Goal: Answer question/provide support: Share knowledge or assist other users

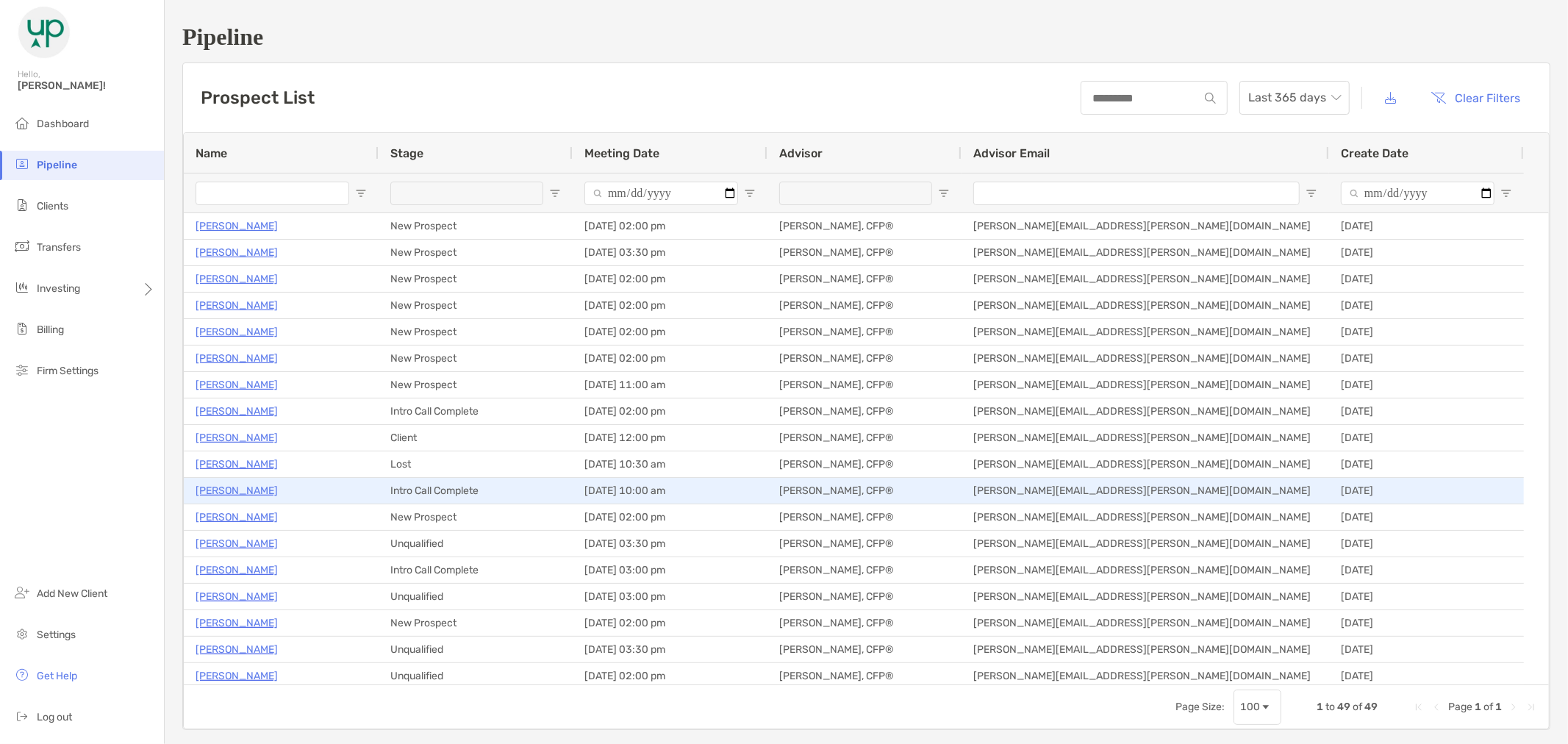
click at [259, 486] on p "[PERSON_NAME]" at bounding box center [237, 491] width 83 height 18
click at [268, 483] on p "[PERSON_NAME]" at bounding box center [237, 491] width 83 height 18
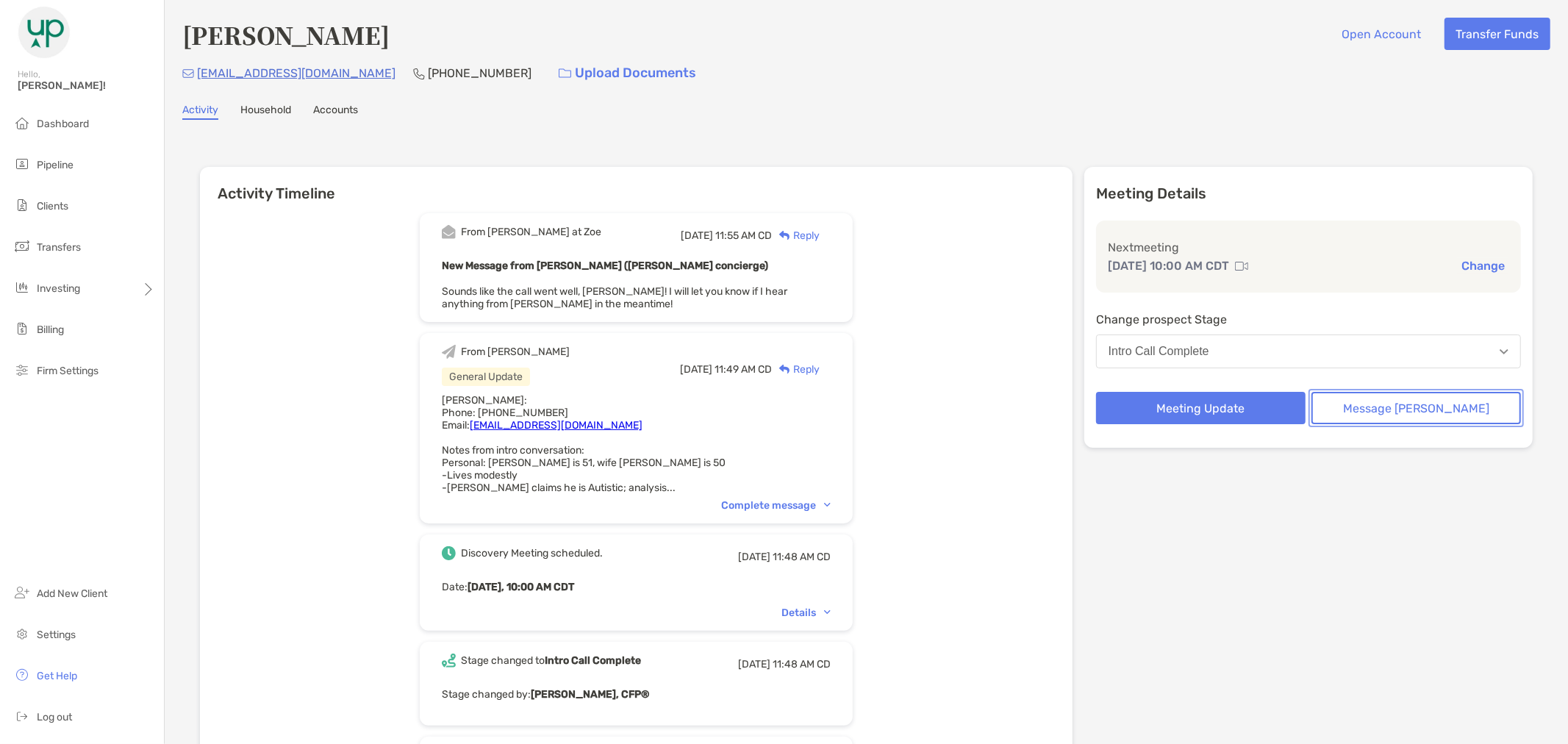
click at [1378, 414] on button "Message [PERSON_NAME]" at bounding box center [1416, 408] width 210 height 32
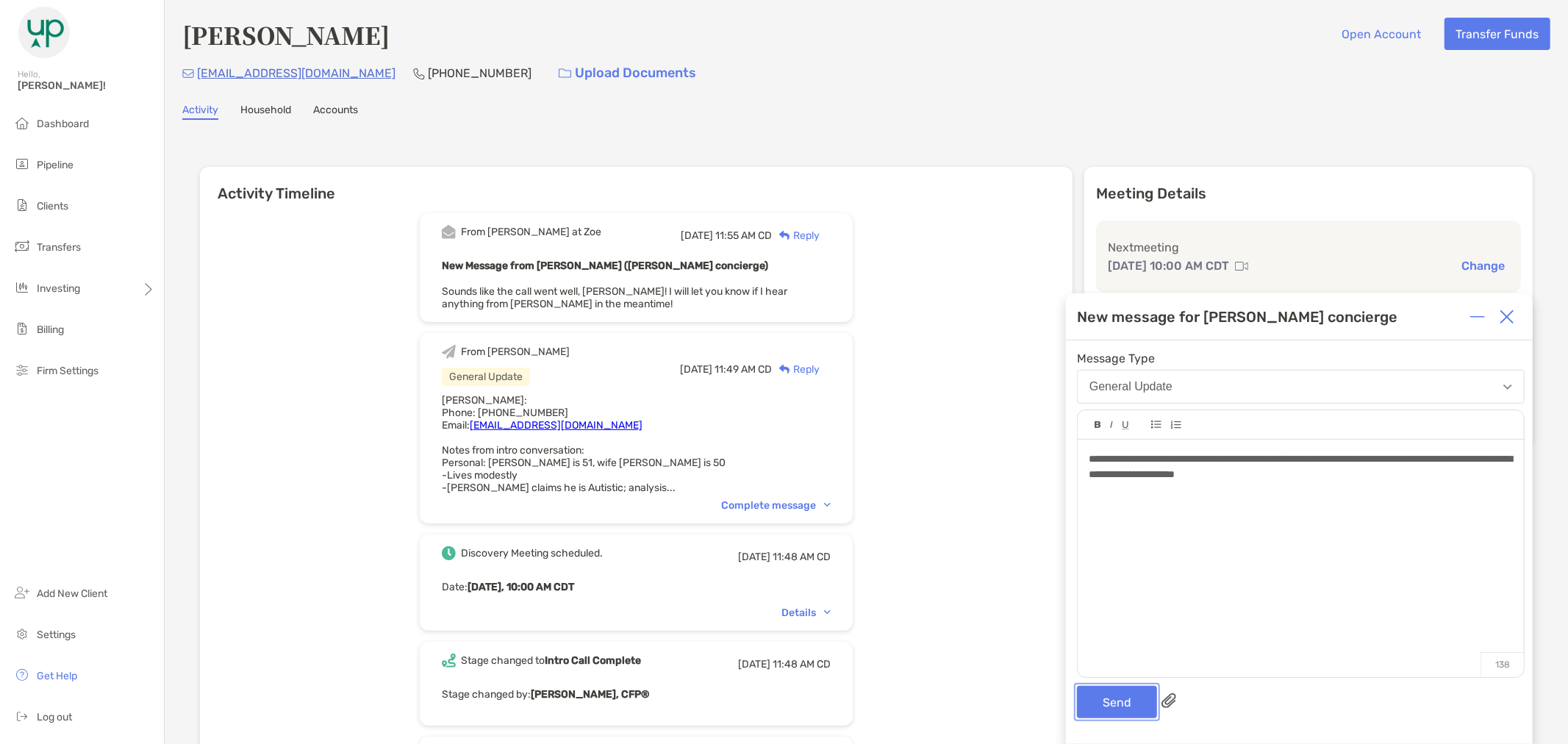
click at [1111, 706] on button "Send" at bounding box center [1116, 702] width 80 height 32
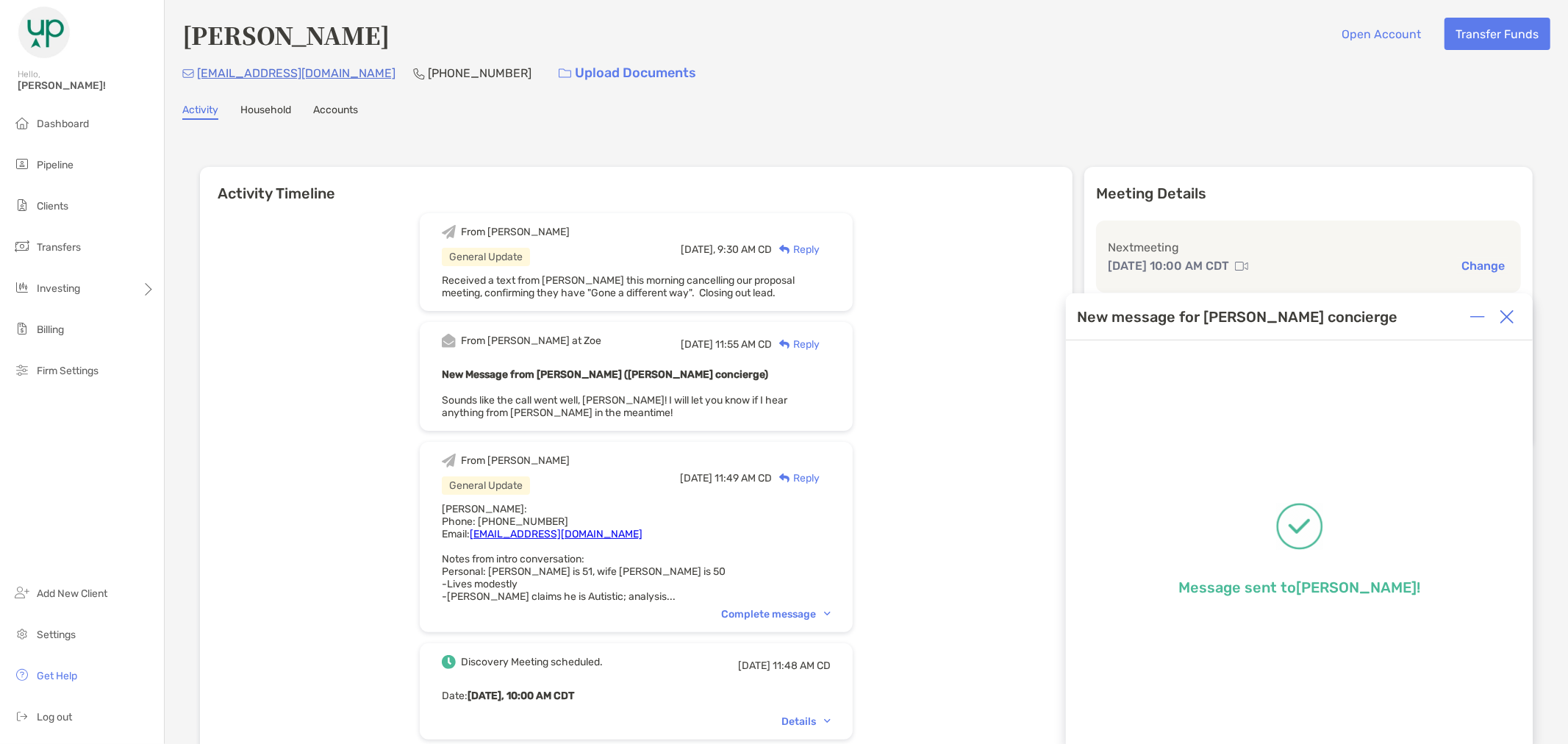
click at [1505, 312] on img at bounding box center [1507, 317] width 15 height 15
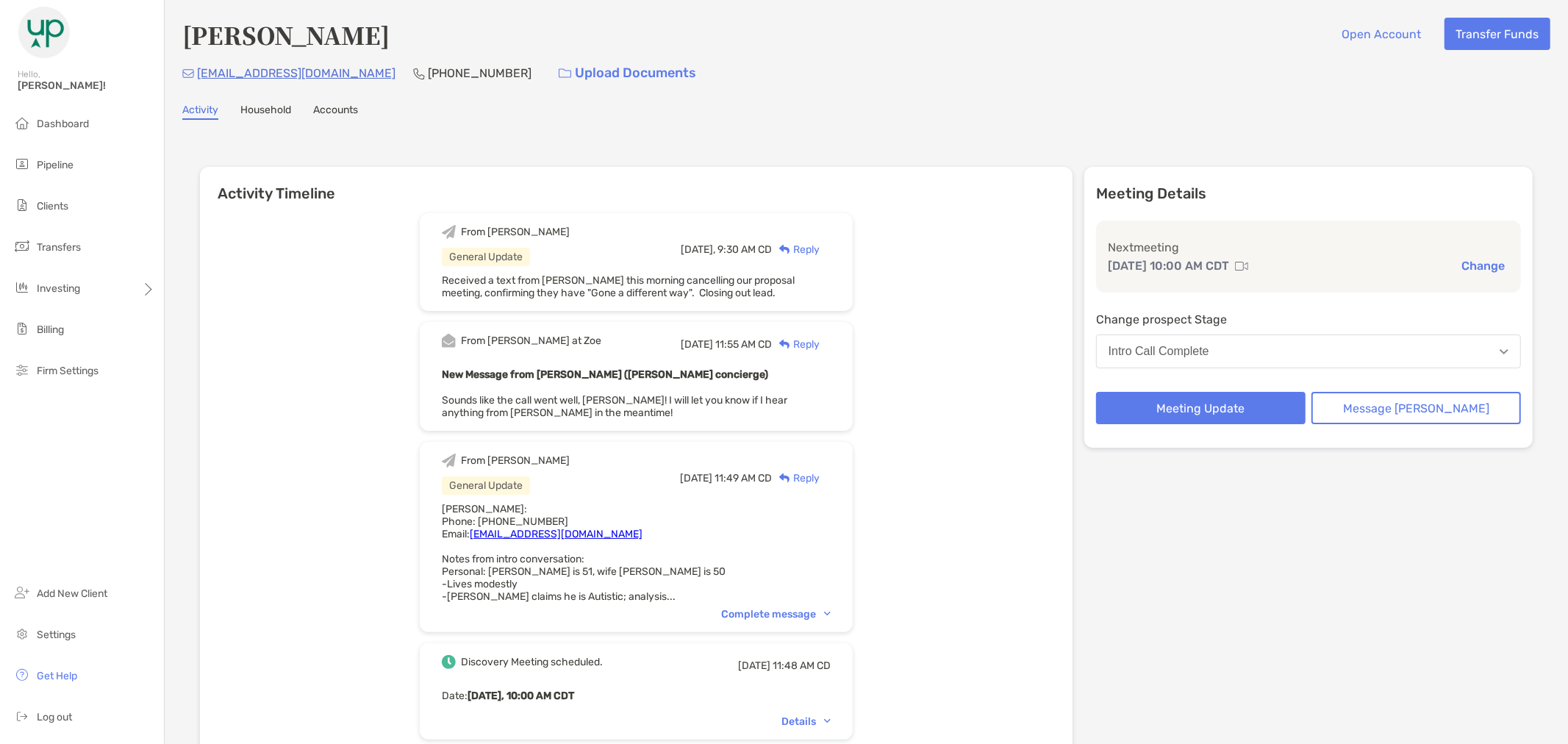
click at [1434, 359] on button "Intro Call Complete" at bounding box center [1308, 351] width 425 height 34
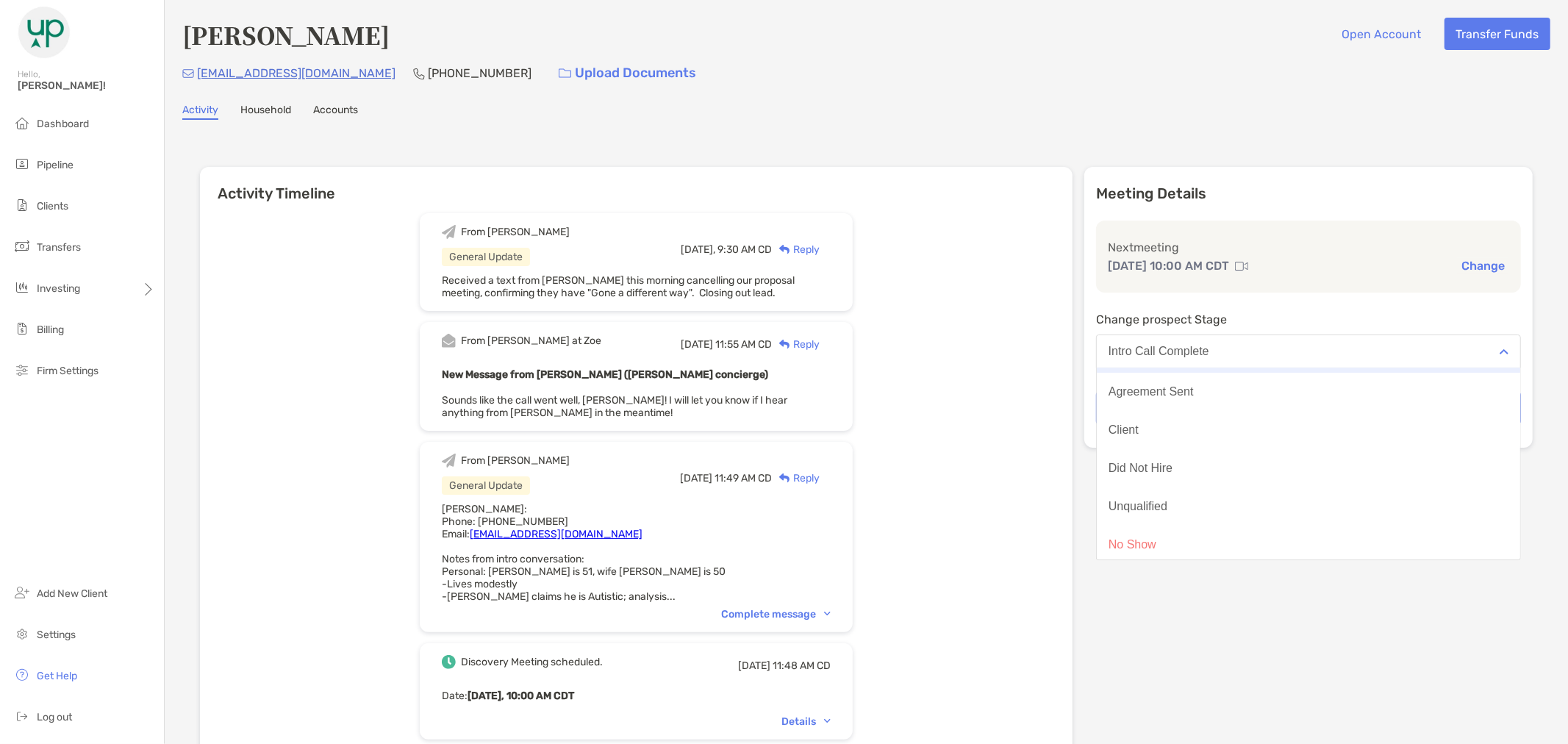
scroll to position [114, 0]
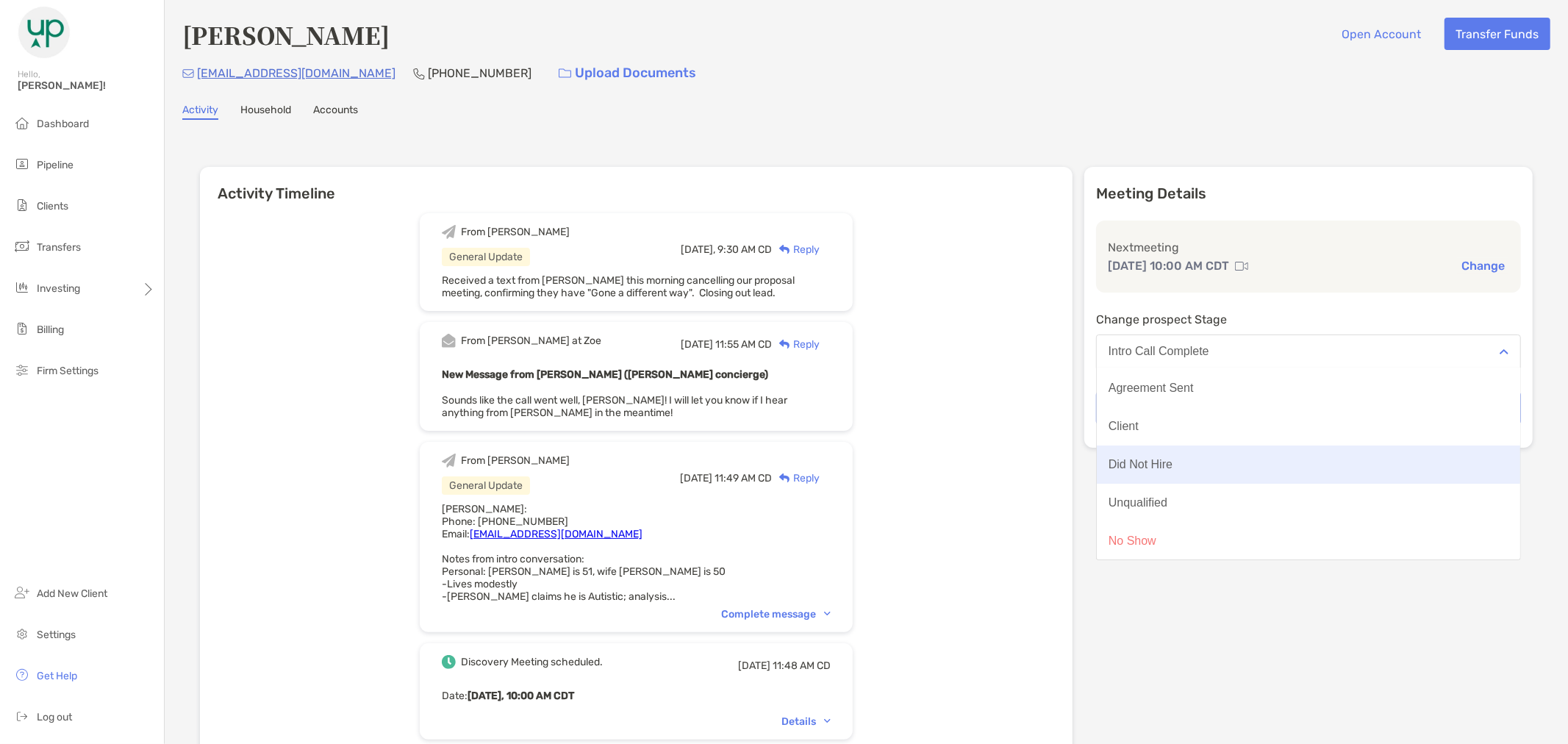
click at [1289, 461] on button "Did Not Hire" at bounding box center [1308, 465] width 424 height 38
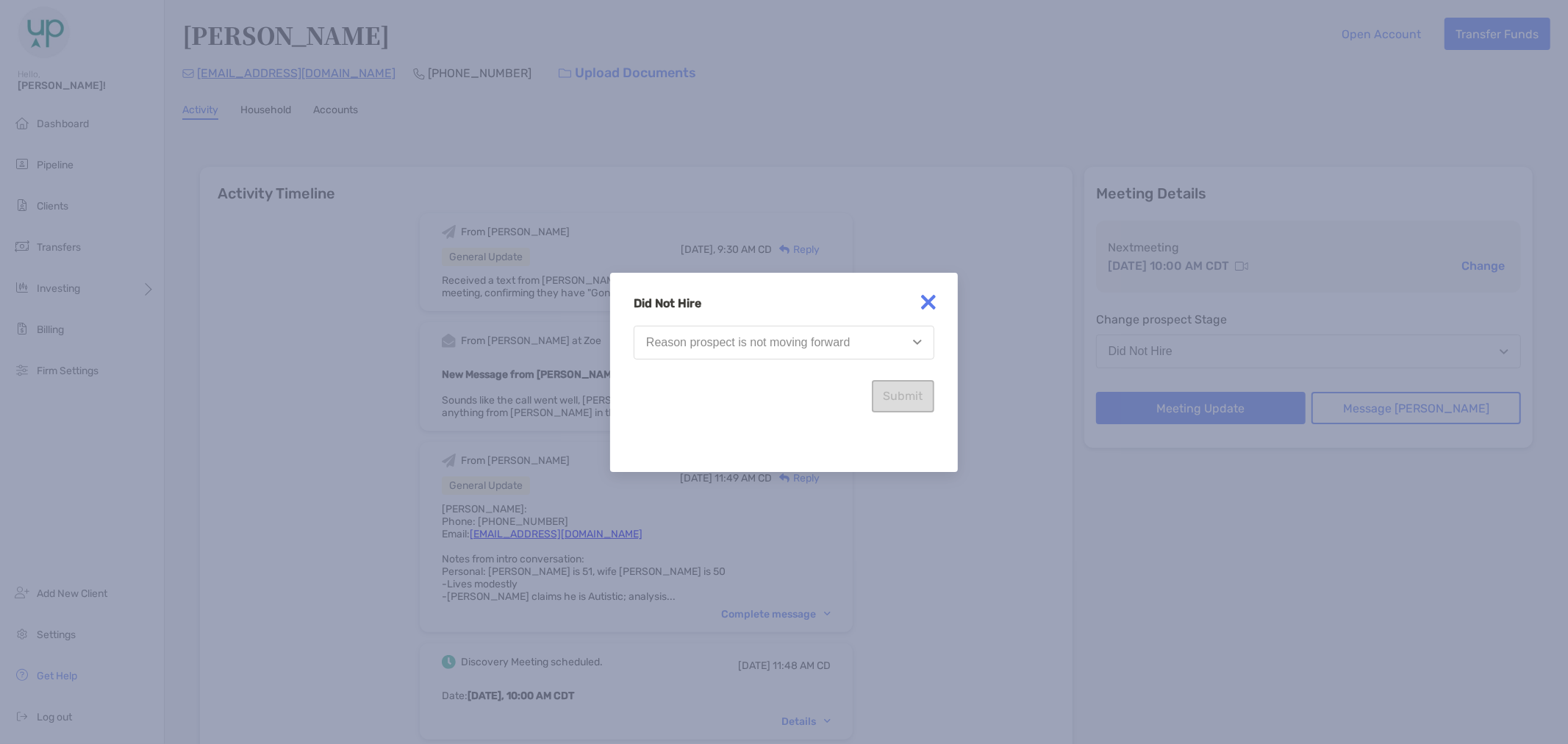
click at [843, 334] on button "Reason prospect is not moving forward" at bounding box center [784, 342] width 300 height 34
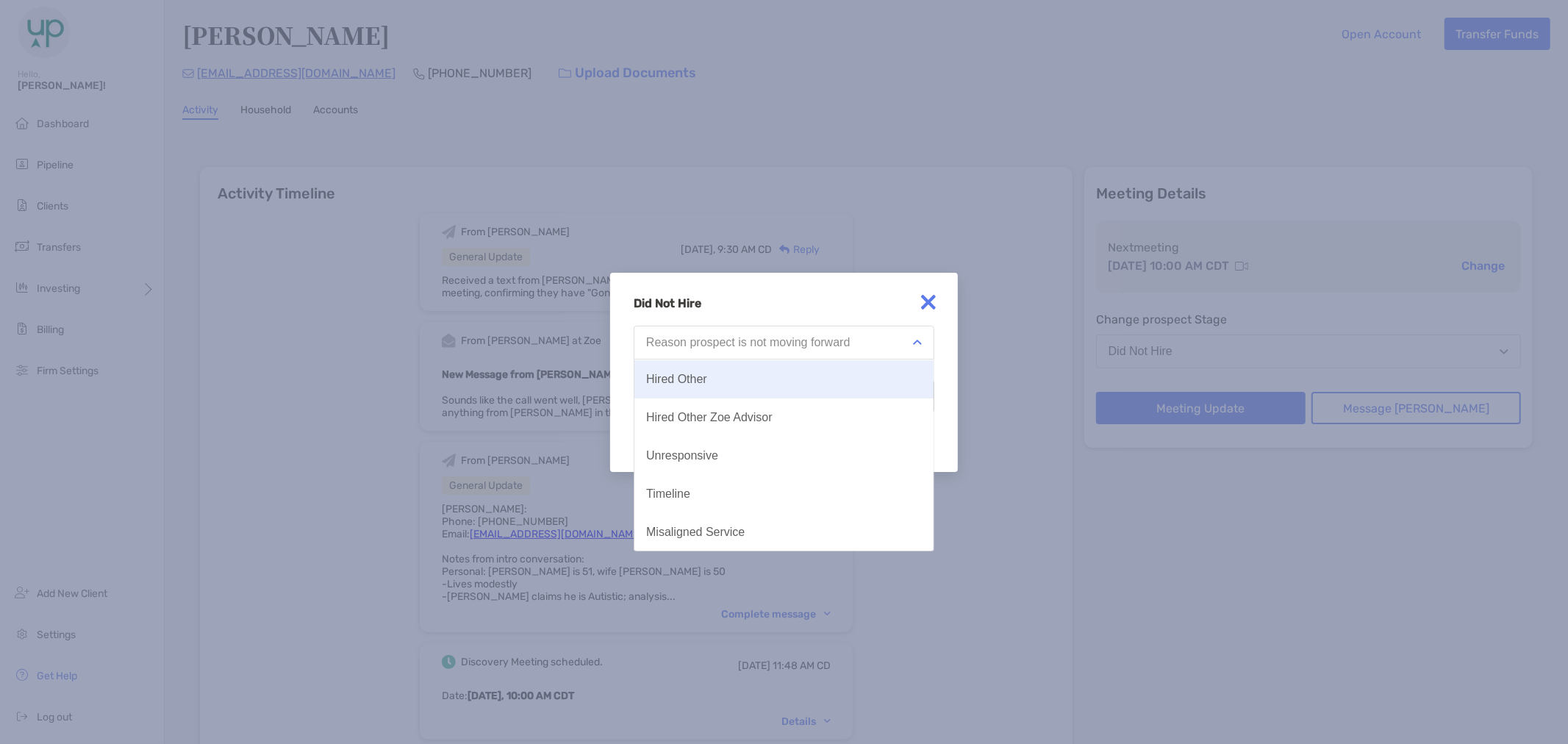
scroll to position [0, 0]
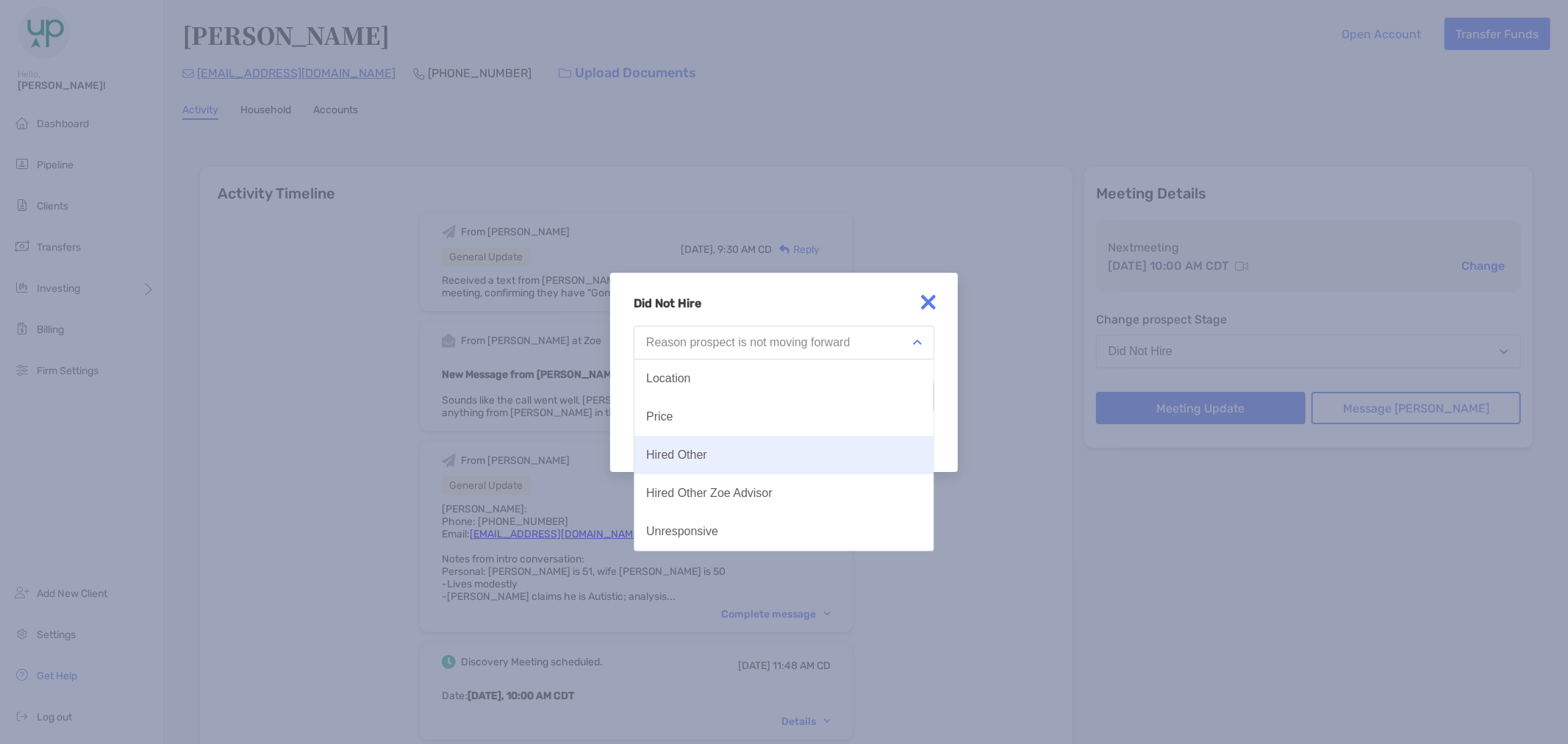
click at [809, 459] on button "Hired Other" at bounding box center [784, 455] width 299 height 38
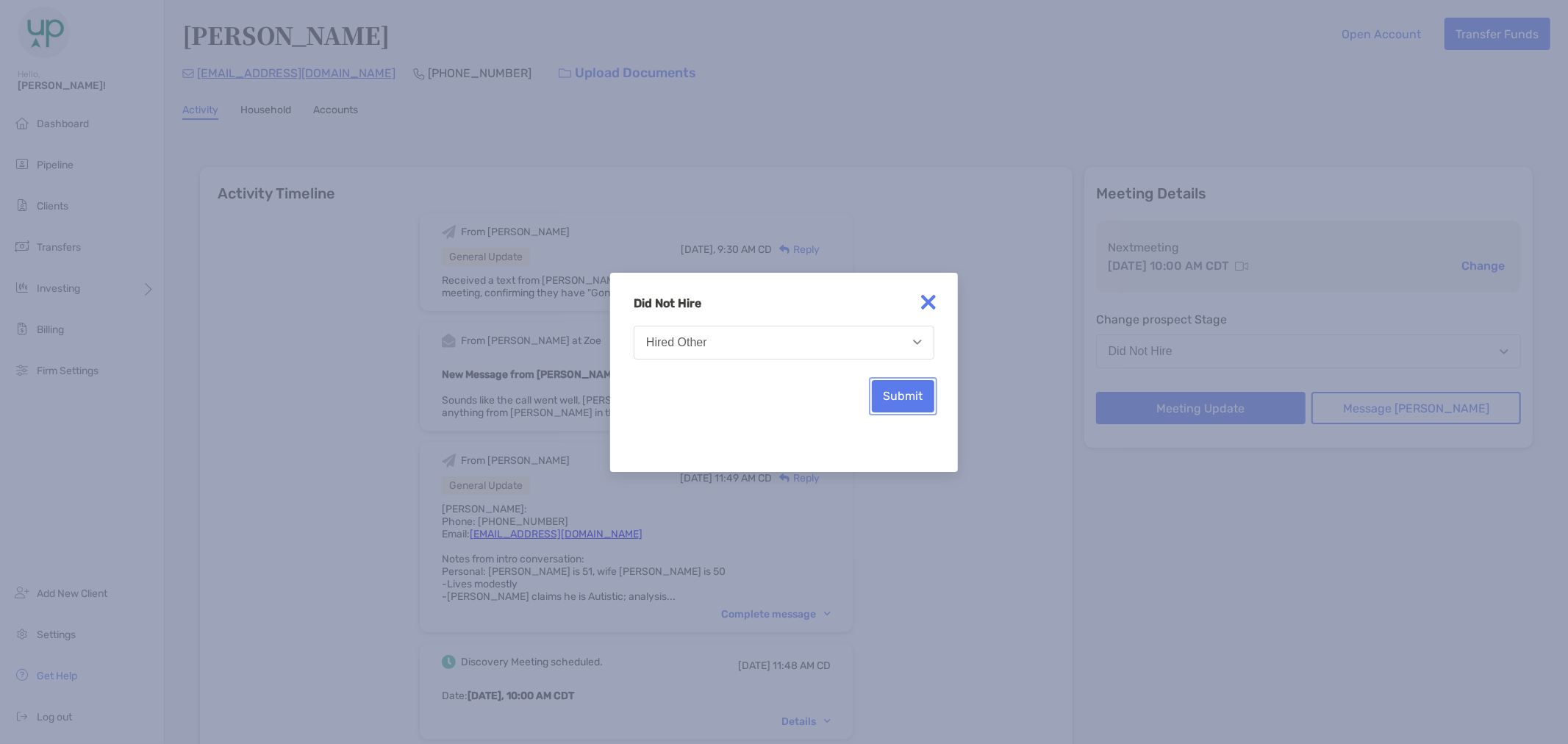
click at [905, 386] on button "Submit" at bounding box center [902, 396] width 63 height 32
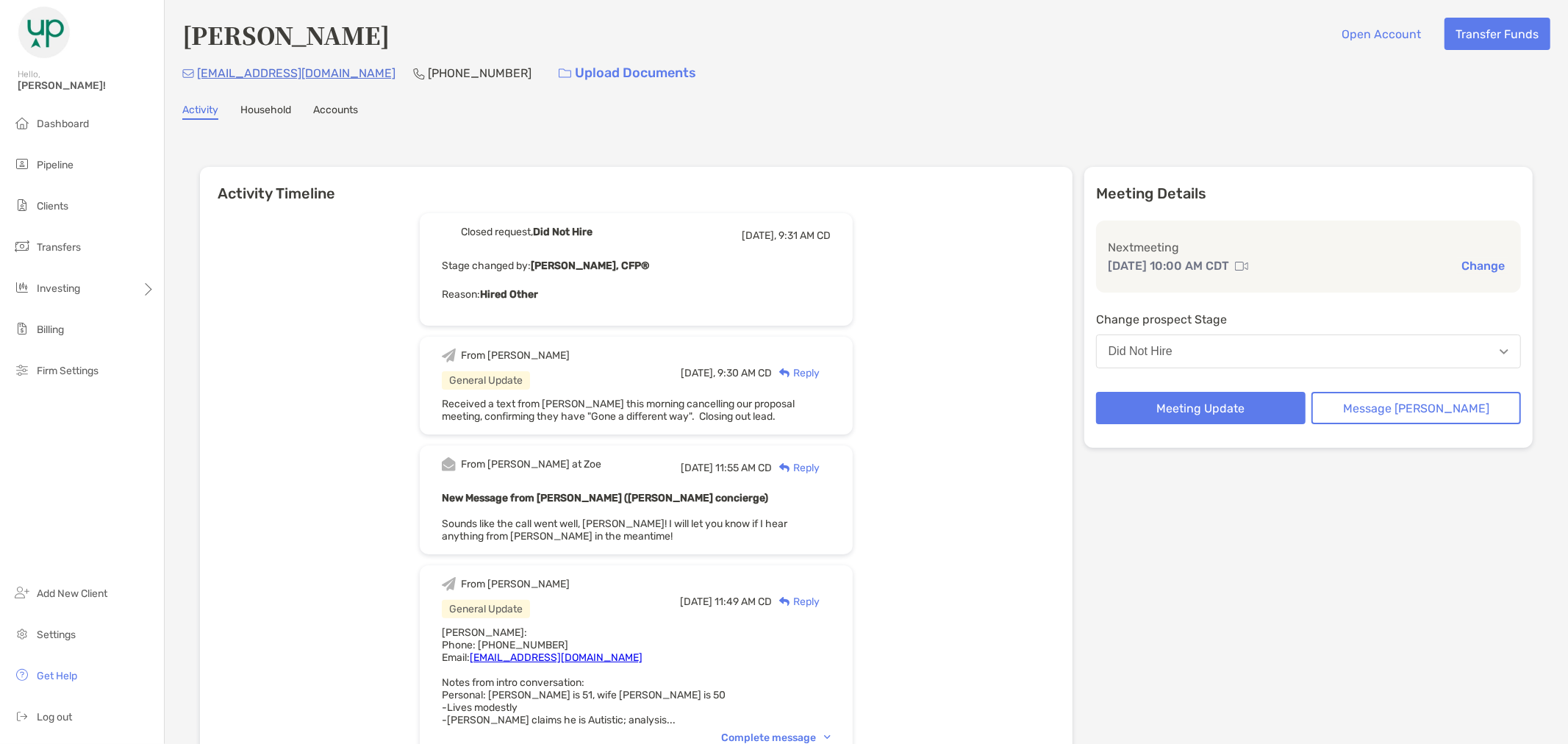
click at [1458, 261] on button "Change" at bounding box center [1482, 266] width 52 height 16
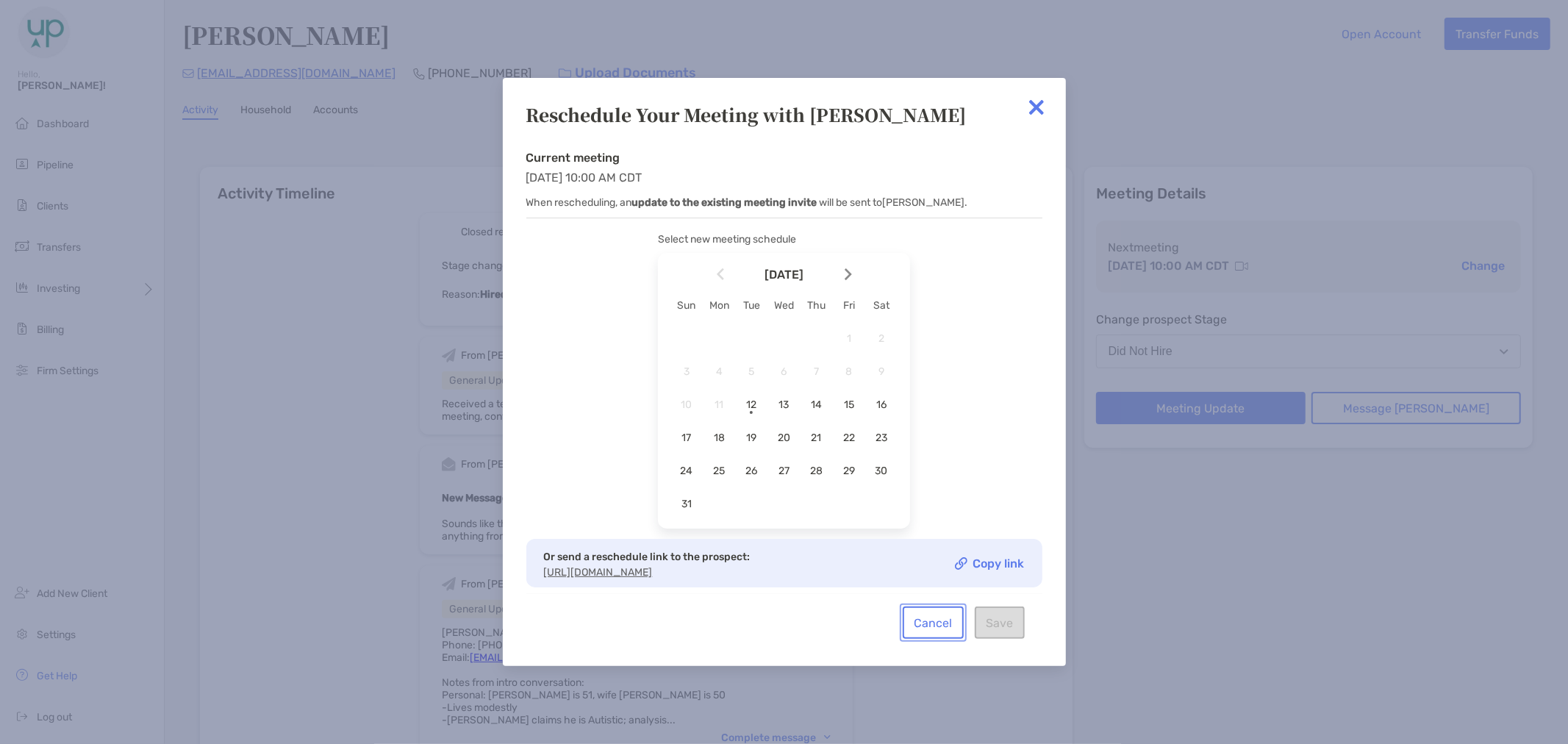
click at [927, 635] on button "Cancel" at bounding box center [933, 623] width 61 height 32
